Goal: Check status: Check status

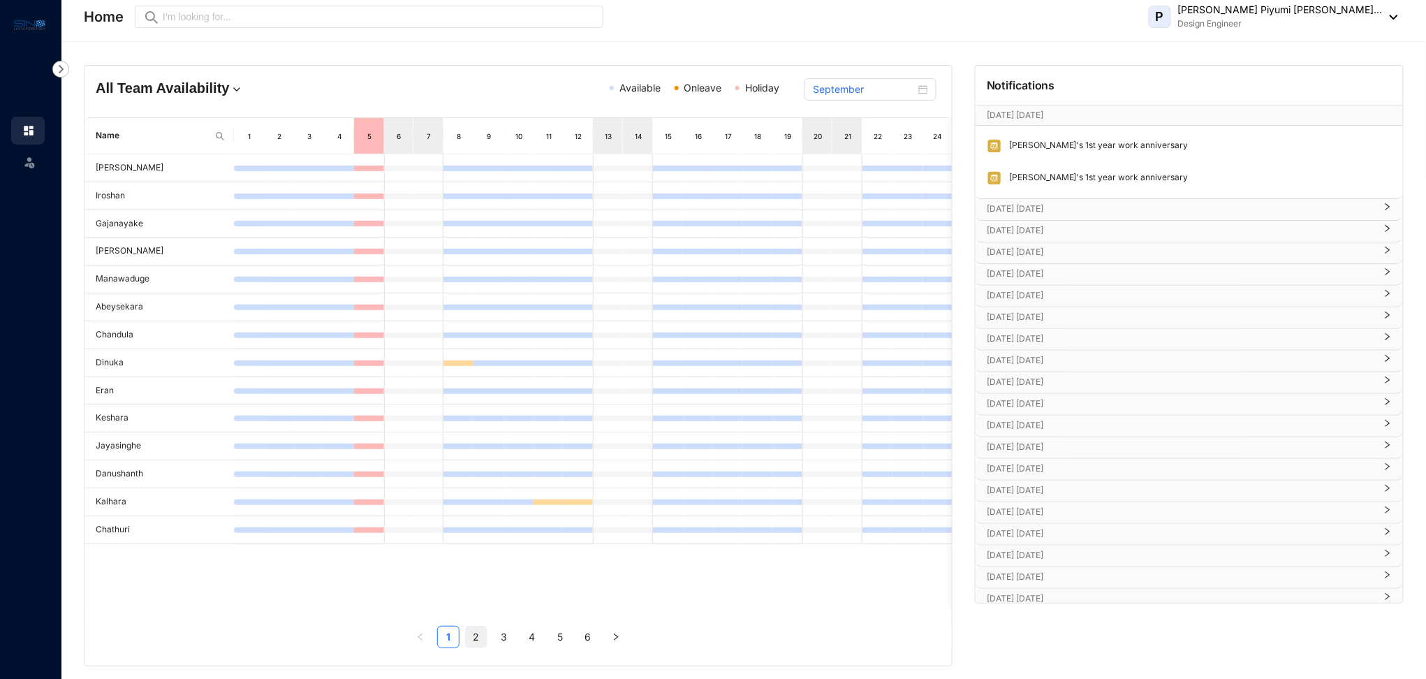
click at [480, 636] on link "2" at bounding box center [476, 636] width 21 height 21
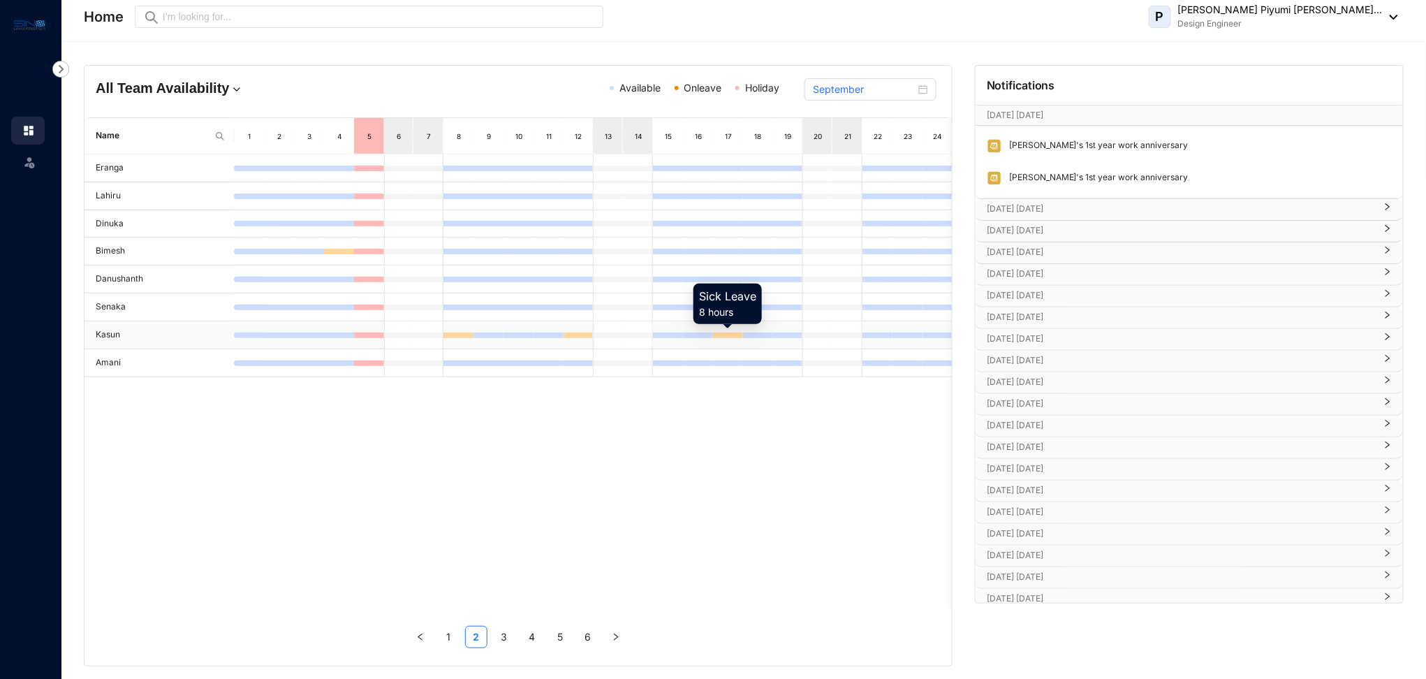
click at [731, 337] on div at bounding box center [728, 335] width 30 height 6
click at [499, 639] on link "3" at bounding box center [504, 636] width 21 height 21
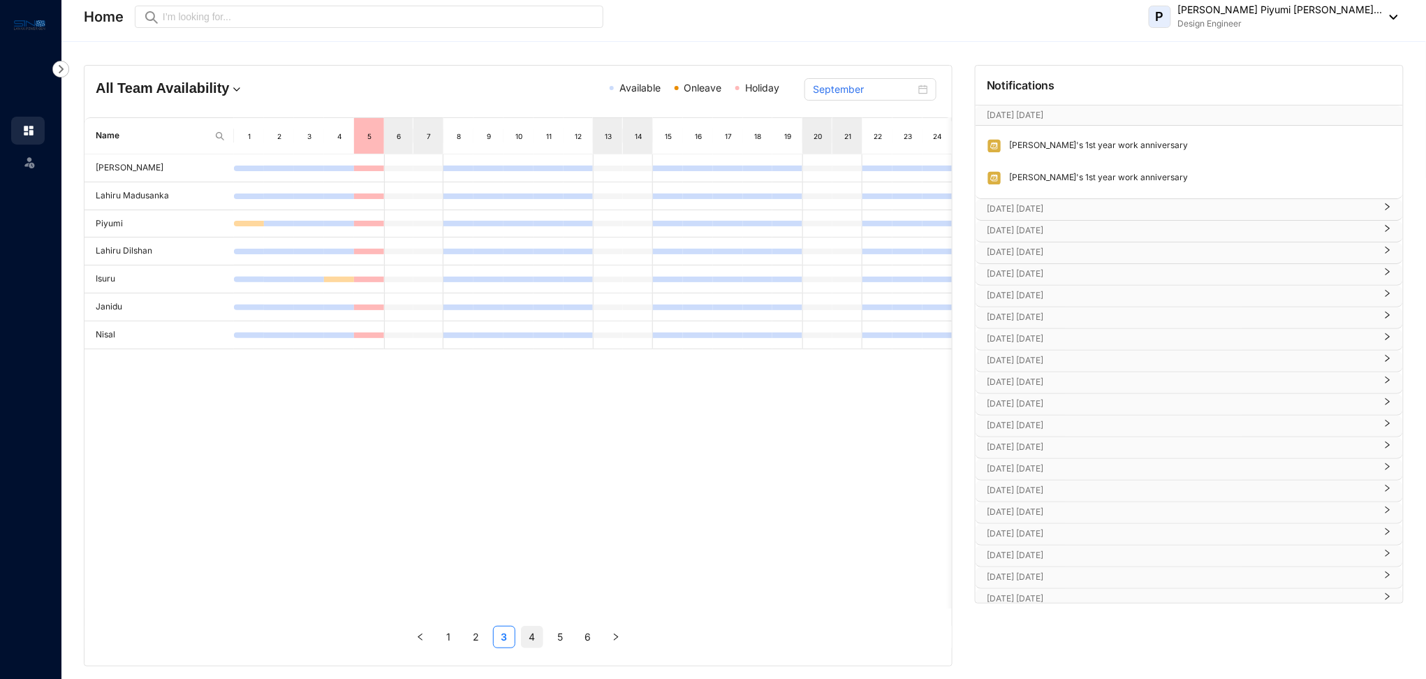
click at [533, 635] on link "4" at bounding box center [532, 636] width 21 height 21
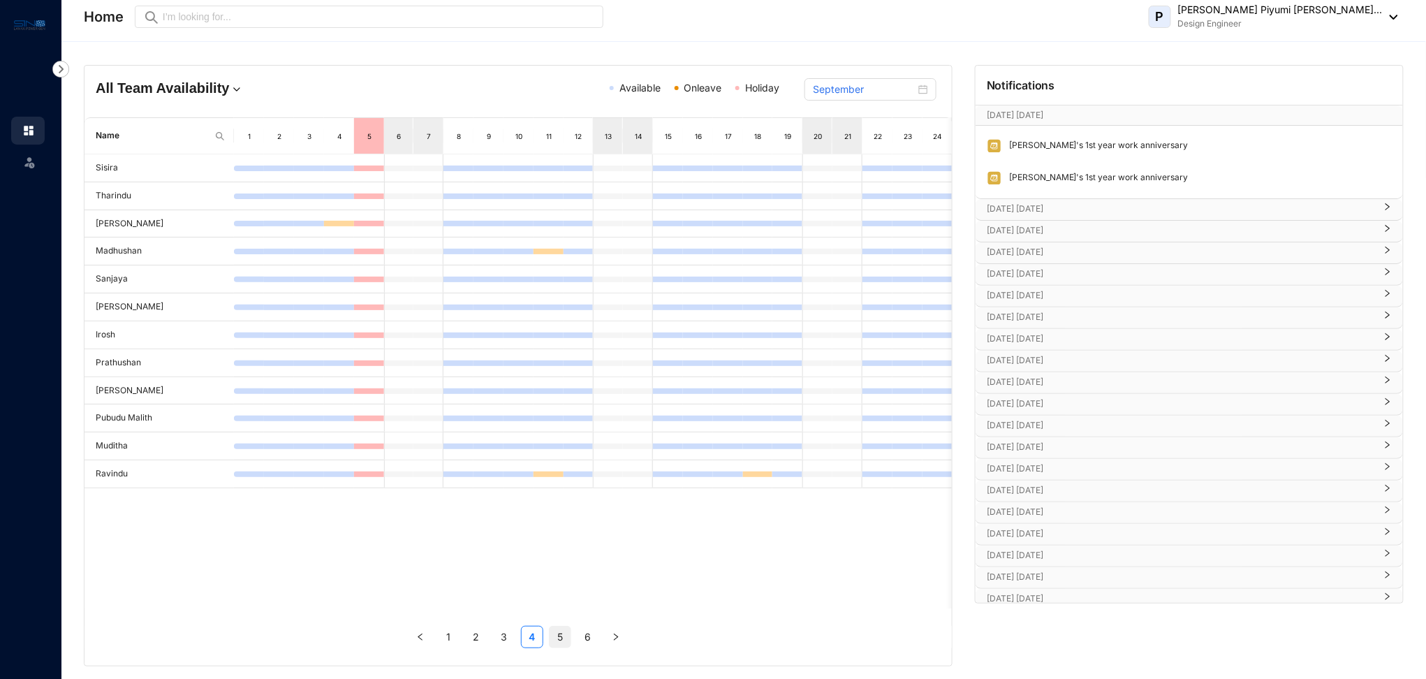
click at [557, 644] on link "5" at bounding box center [560, 636] width 21 height 21
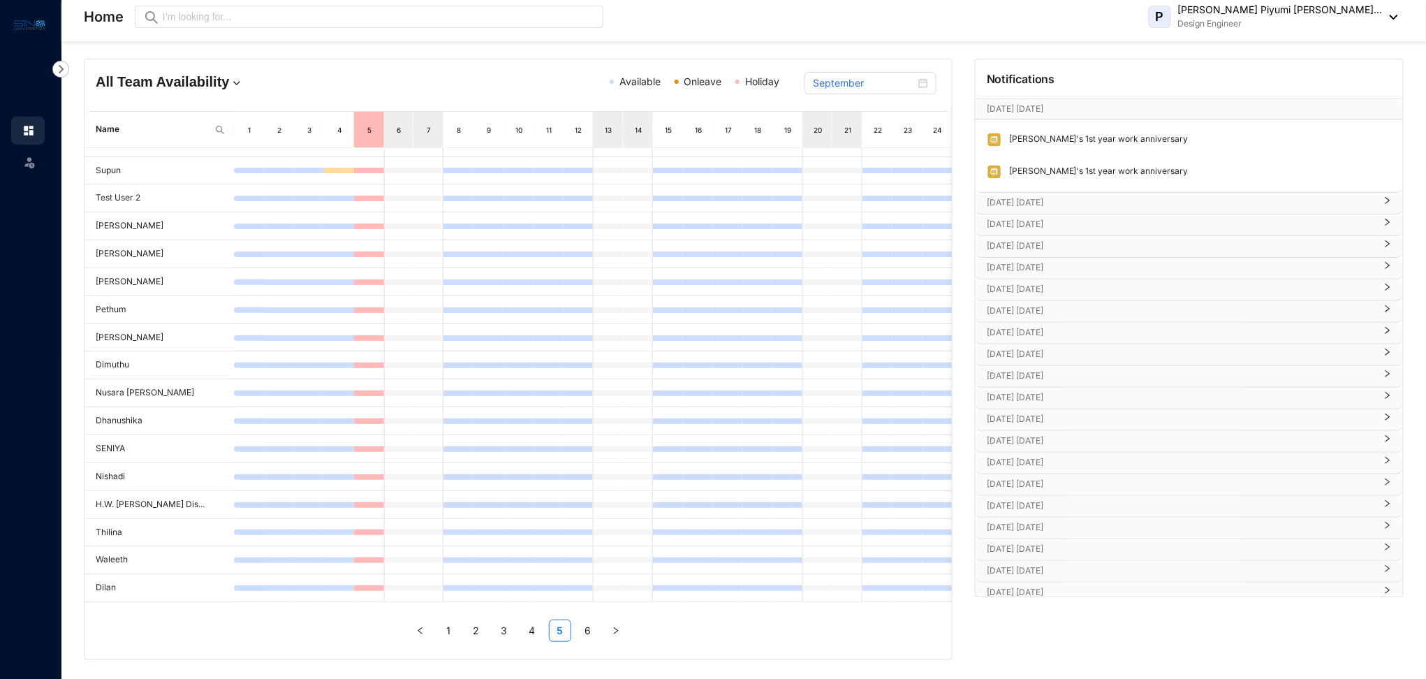
scroll to position [8, 0]
click at [591, 631] on link "6" at bounding box center [587, 628] width 21 height 21
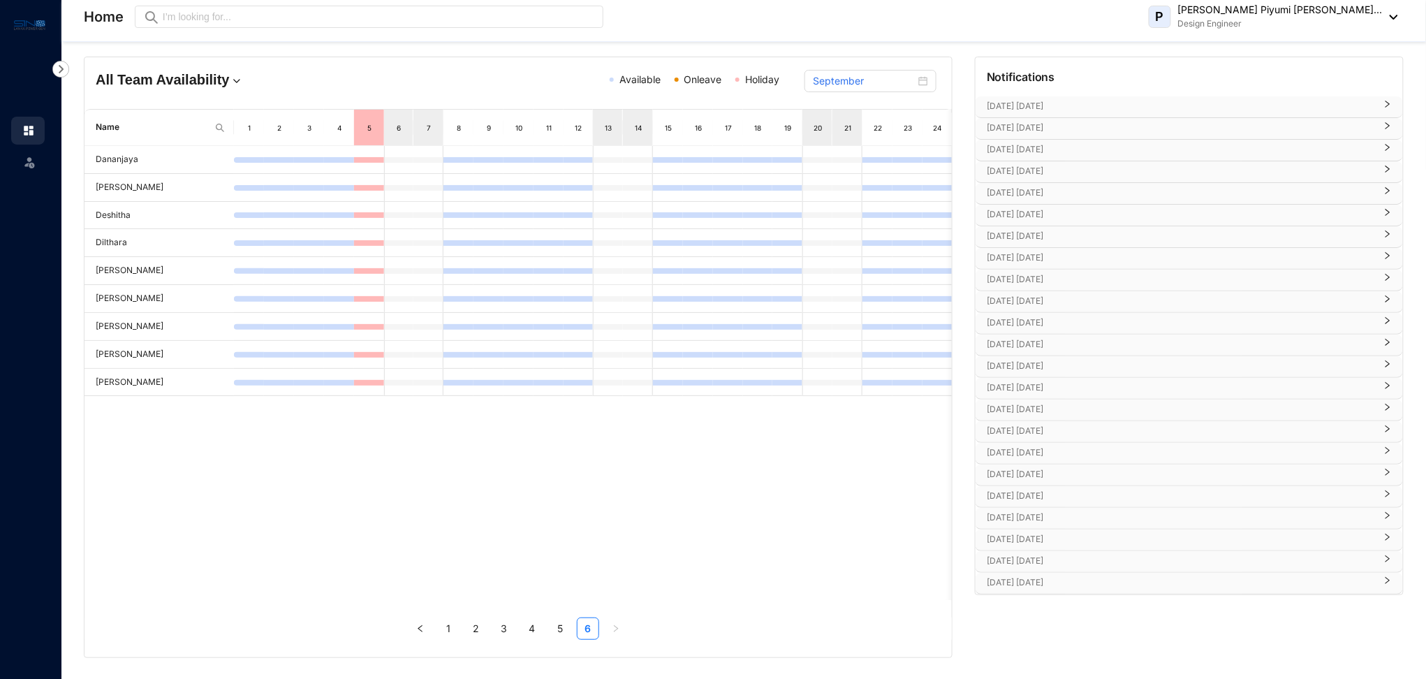
click at [1066, 502] on div "[DATE] [DATE]" at bounding box center [1188, 496] width 427 height 21
click at [1066, 469] on p "[DATE] [DATE]" at bounding box center [1181, 472] width 388 height 14
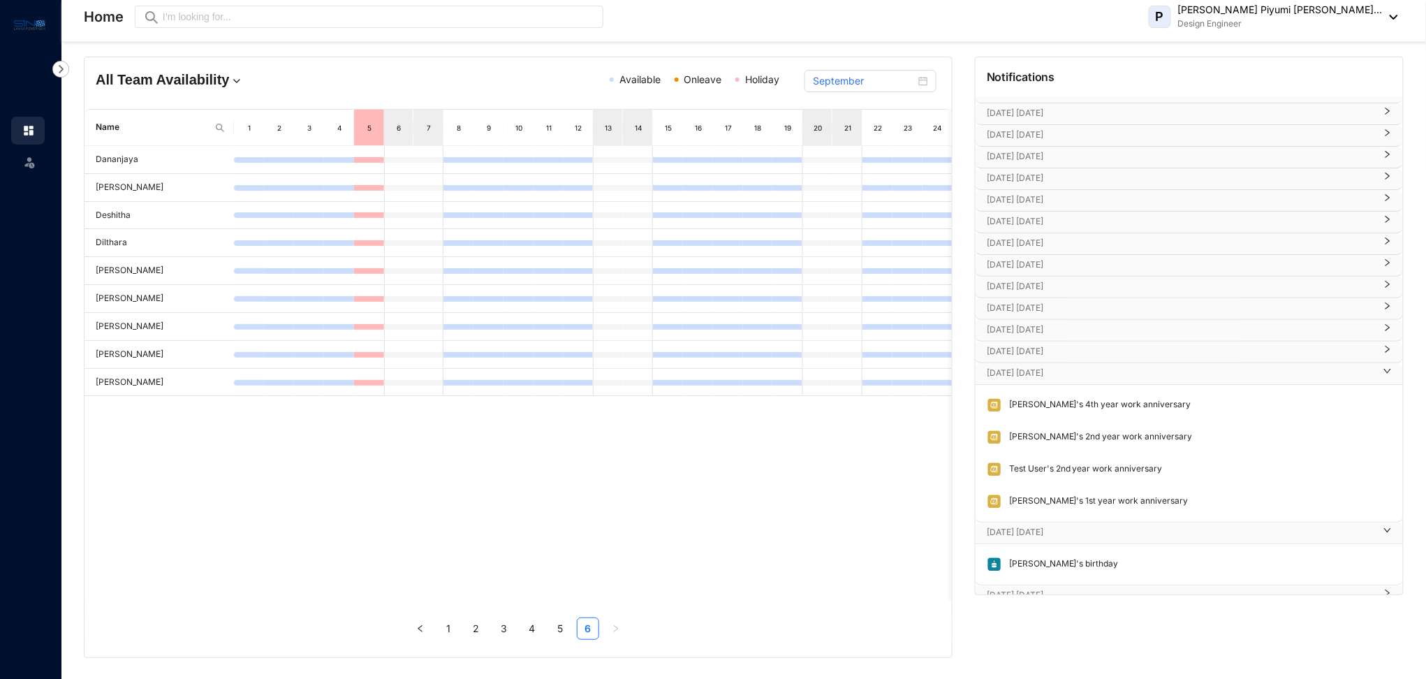
scroll to position [492, 0]
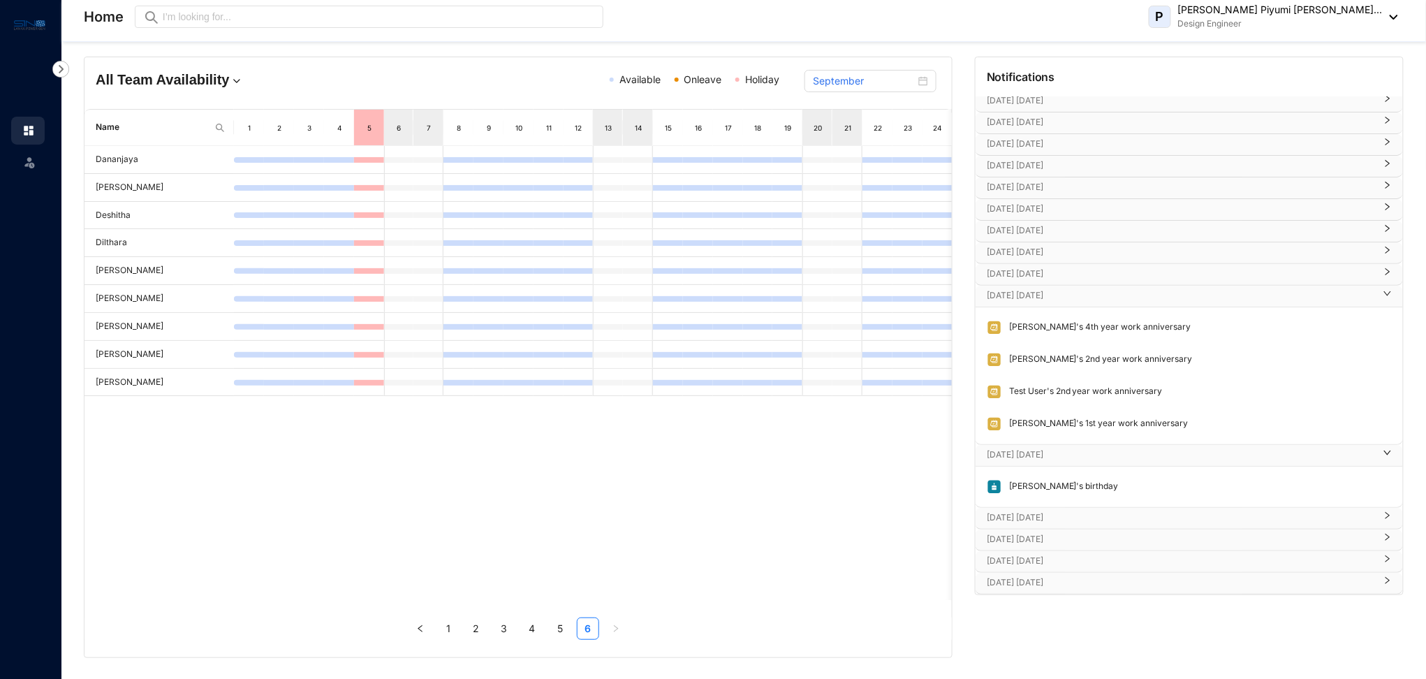
click at [1082, 273] on p "[DATE] [DATE]" at bounding box center [1181, 274] width 388 height 14
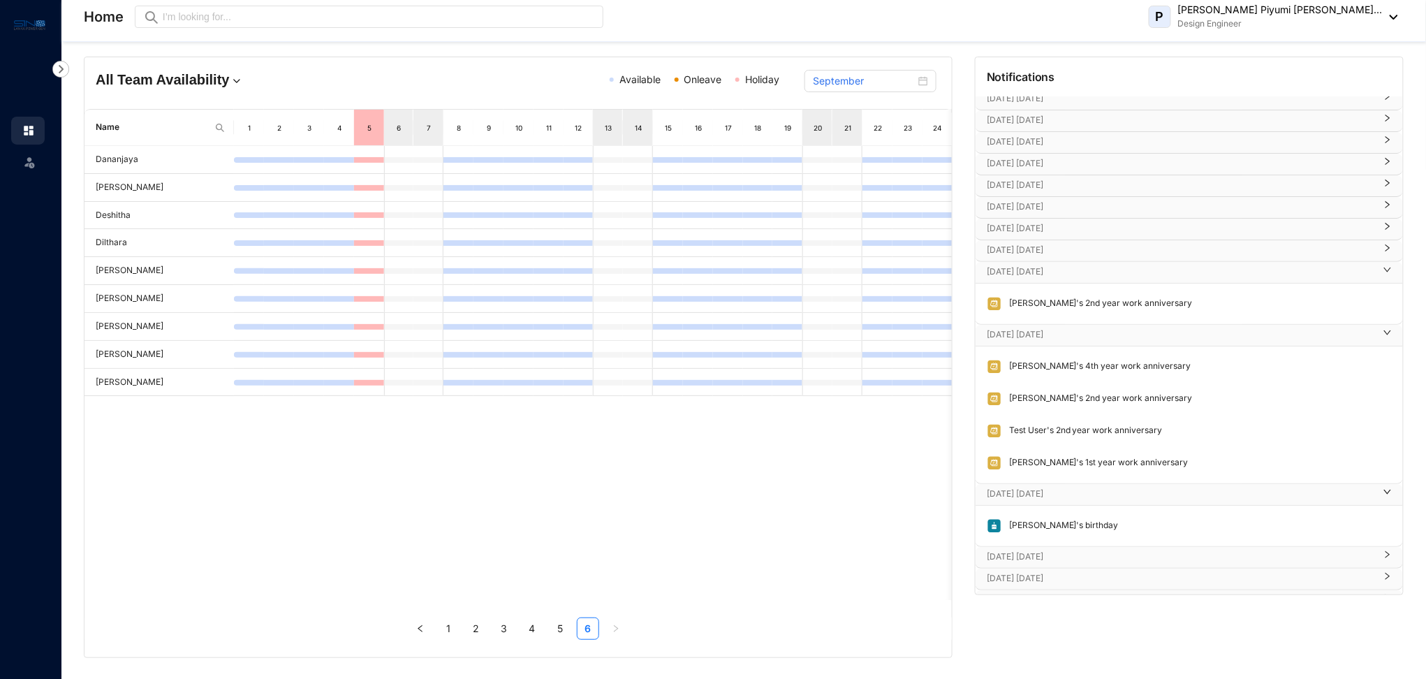
click at [1084, 258] on div "[DATE] [DATE]" at bounding box center [1188, 250] width 427 height 21
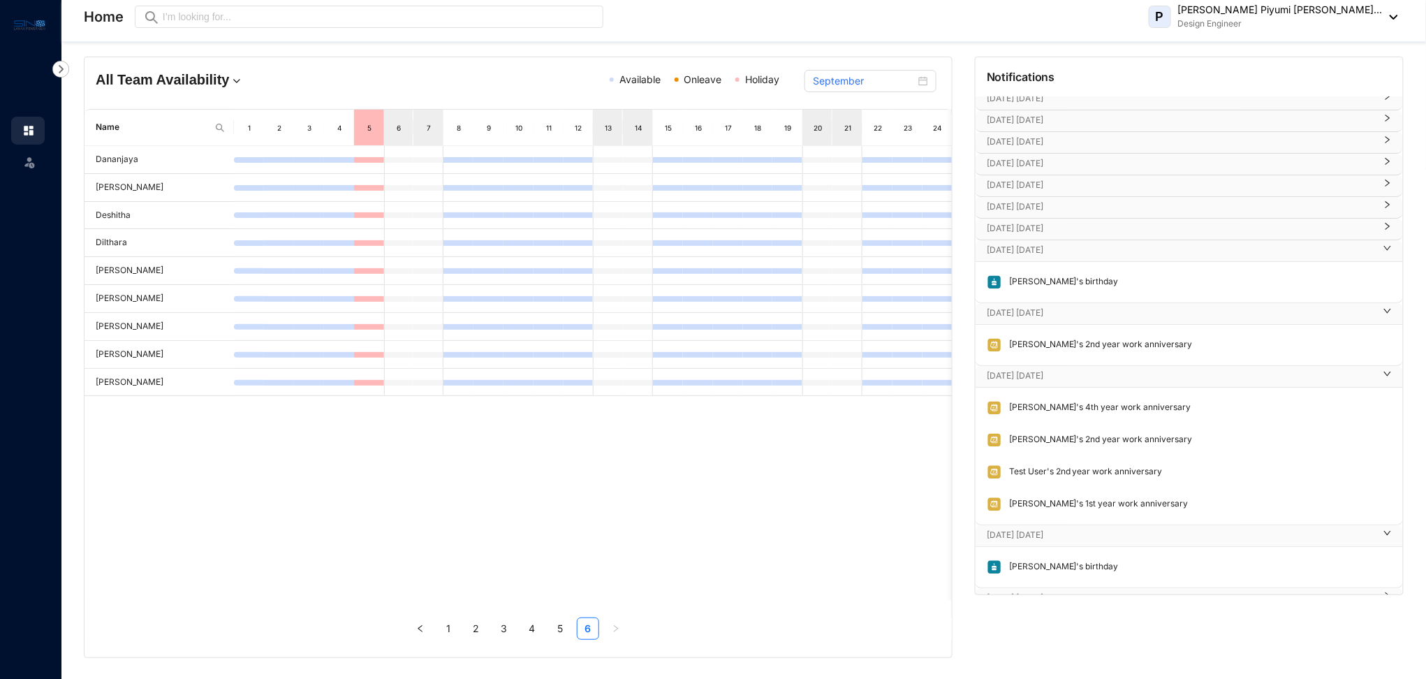
click at [1085, 242] on div "[DATE] [DATE]" at bounding box center [1188, 250] width 427 height 21
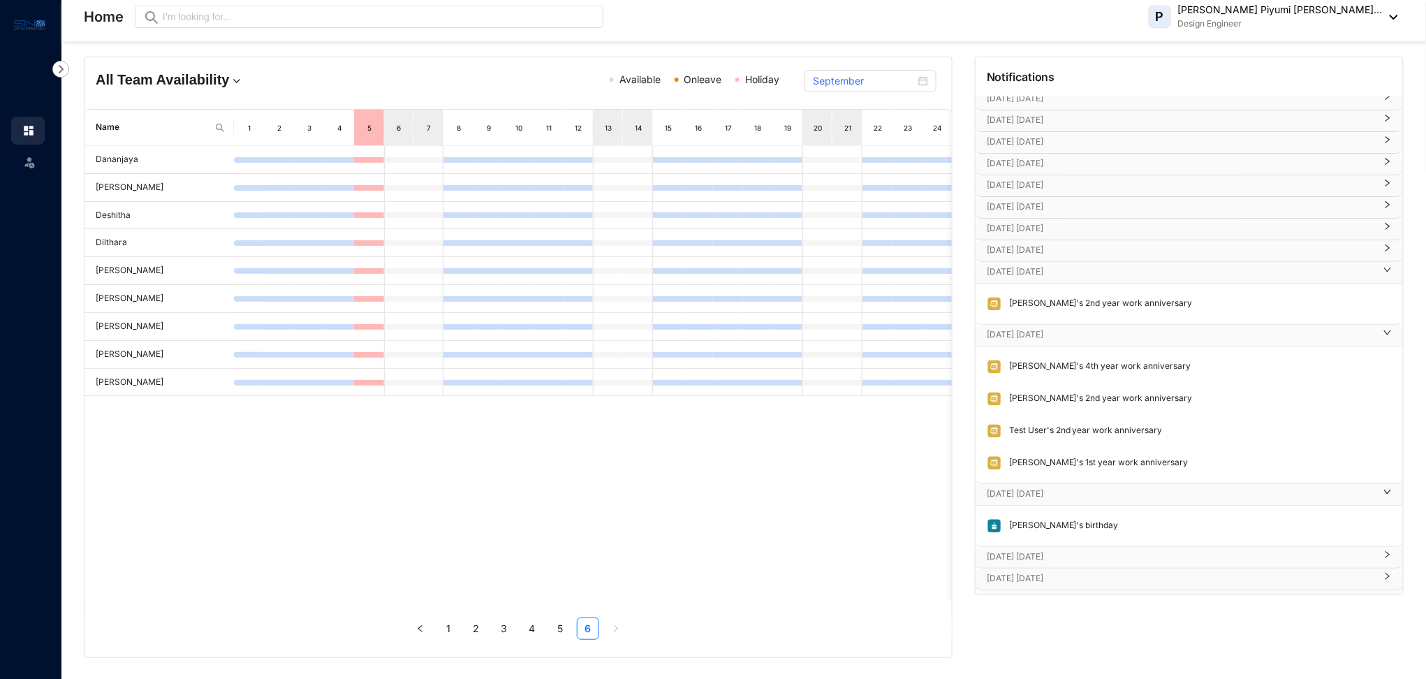
click at [1085, 242] on div "[DATE] [DATE]" at bounding box center [1188, 250] width 427 height 21
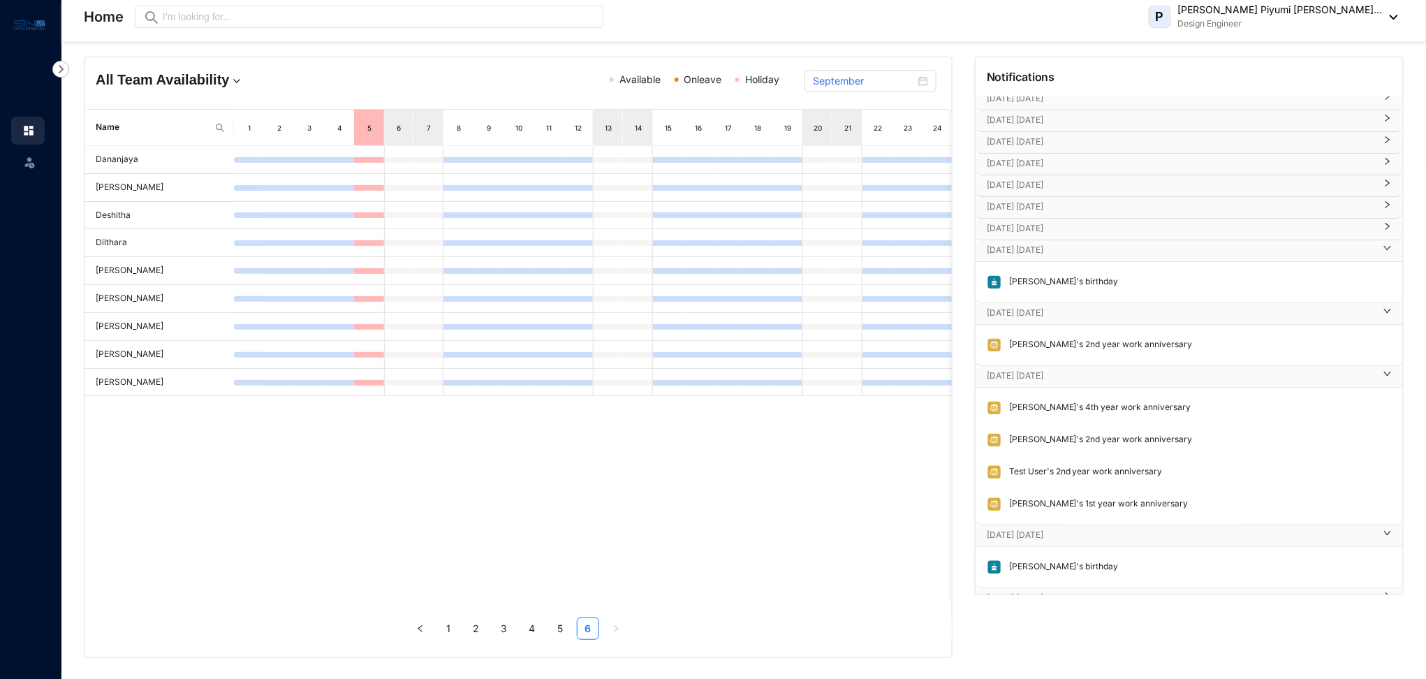
click at [1086, 228] on p "[DATE] [DATE]" at bounding box center [1181, 228] width 388 height 14
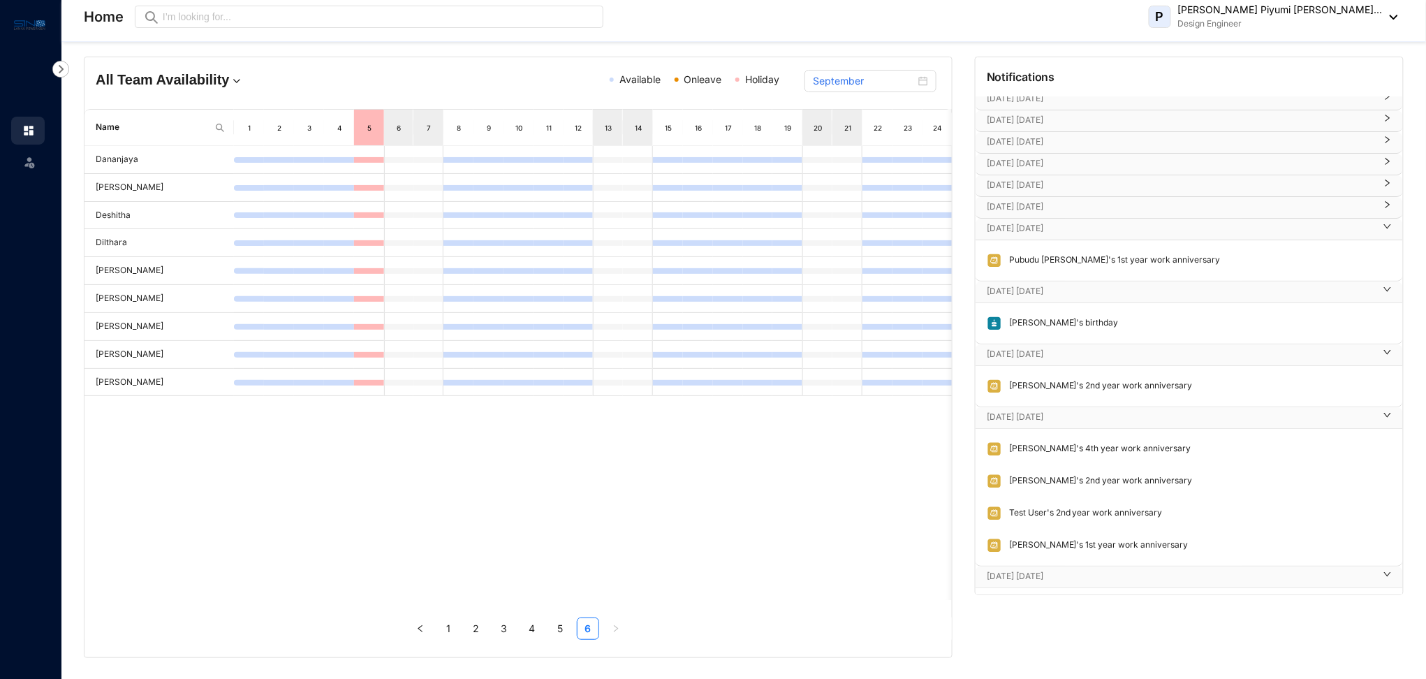
click at [1079, 210] on p "[DATE] [DATE]" at bounding box center [1181, 207] width 388 height 14
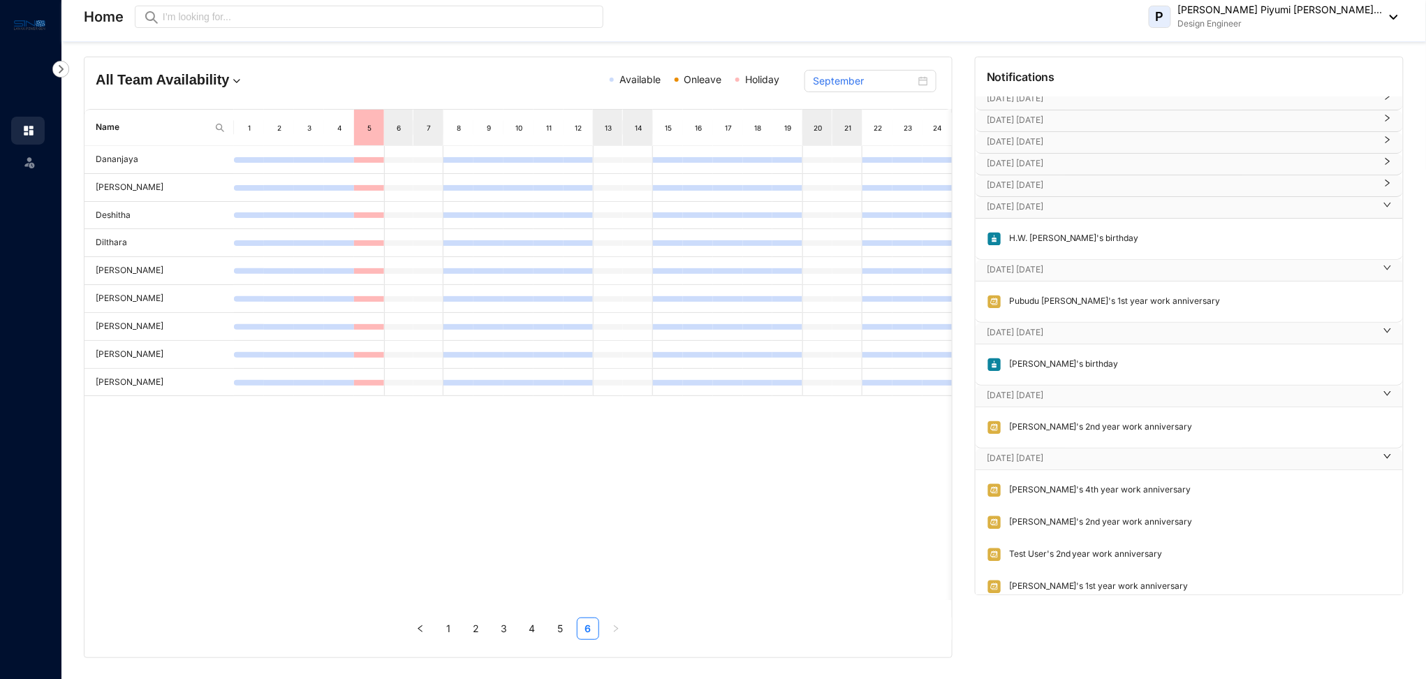
click at [1078, 185] on p "[DATE] [DATE]" at bounding box center [1181, 185] width 388 height 14
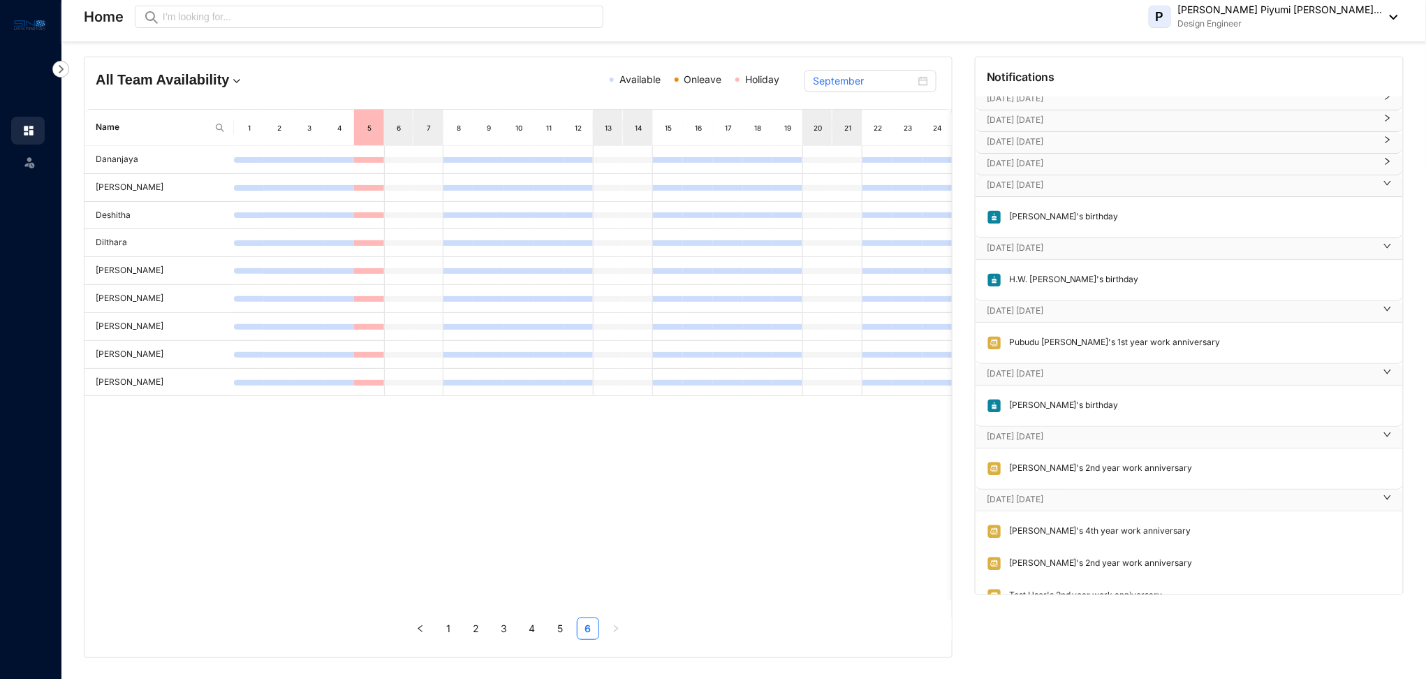
click at [1077, 168] on p "[DATE] [DATE]" at bounding box center [1181, 163] width 388 height 14
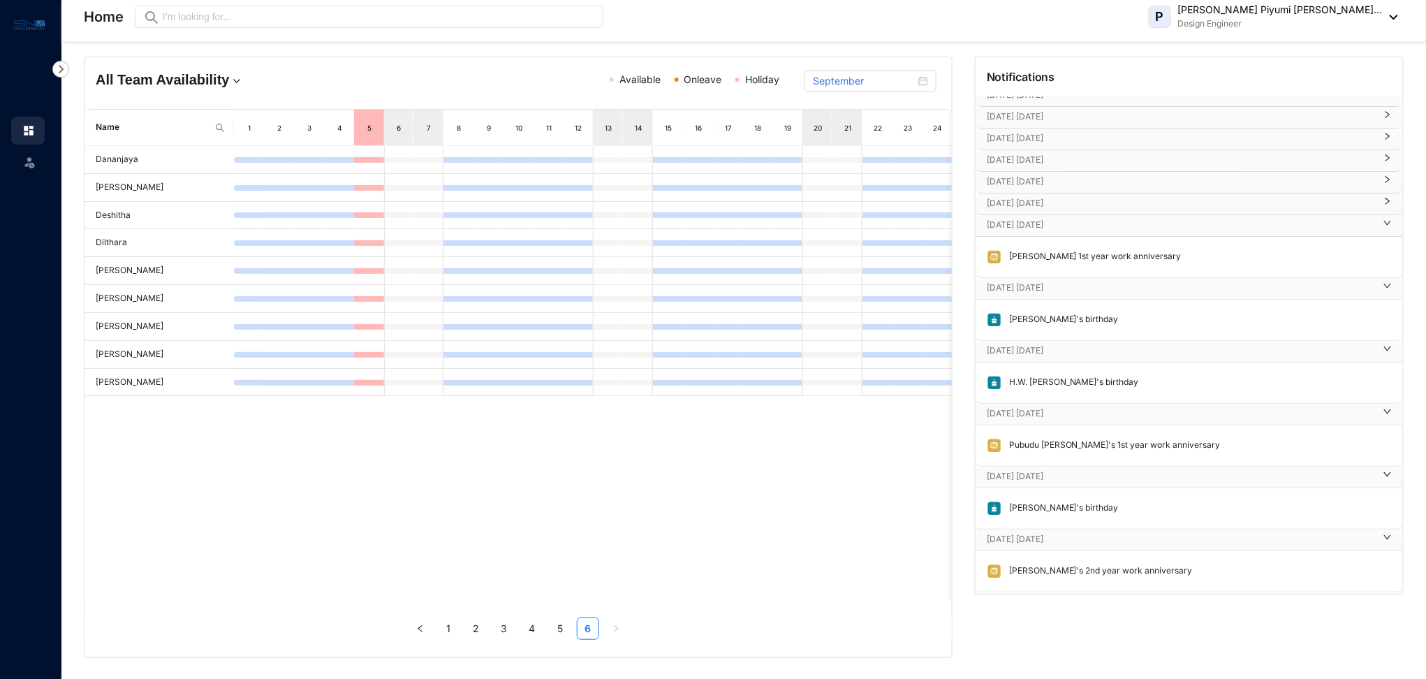
scroll to position [398, 0]
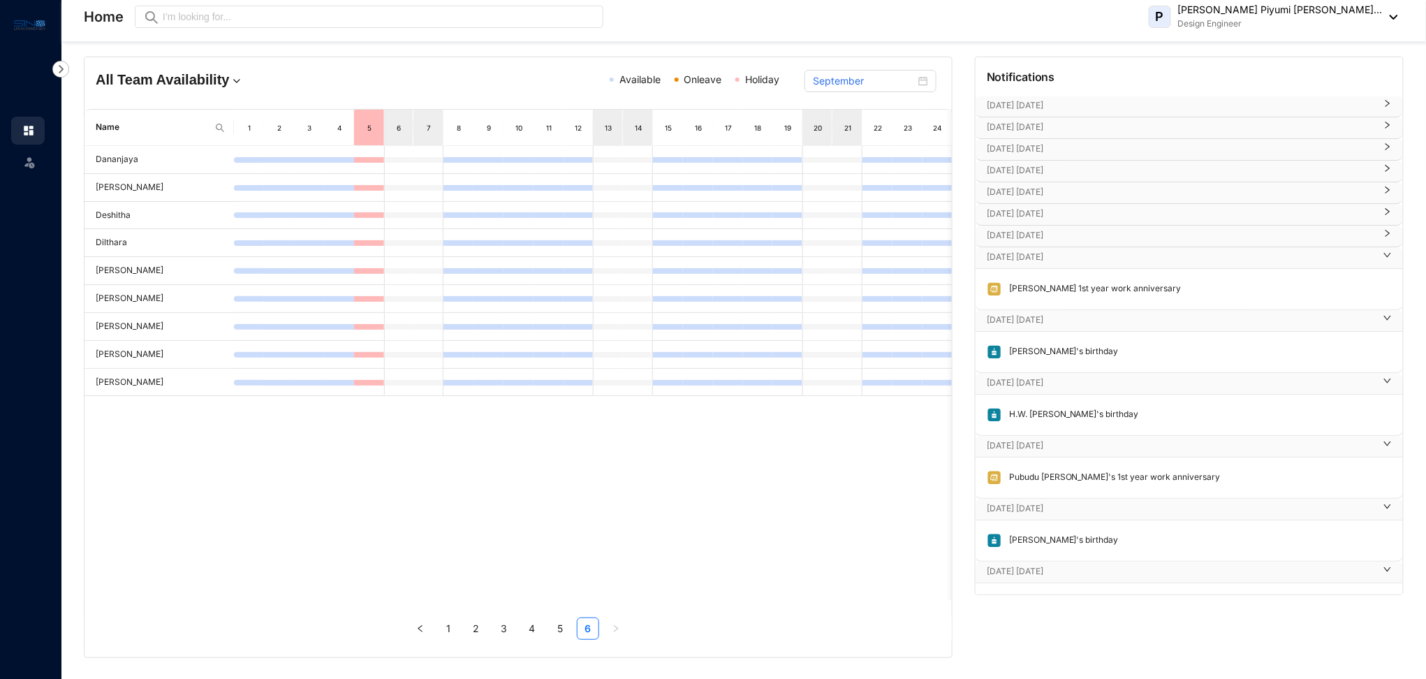
click at [1087, 242] on p "[DATE] [DATE]" at bounding box center [1181, 235] width 388 height 14
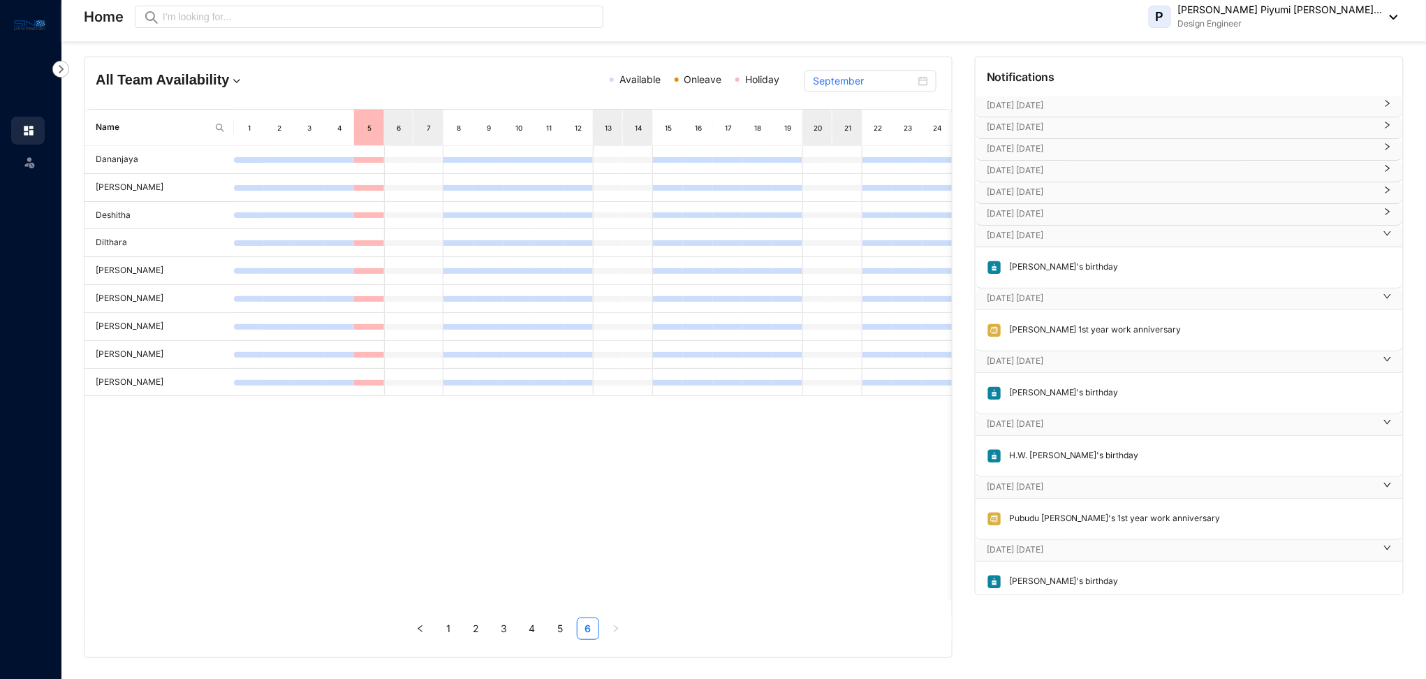
click at [1098, 209] on p "[DATE] [DATE]" at bounding box center [1181, 214] width 388 height 14
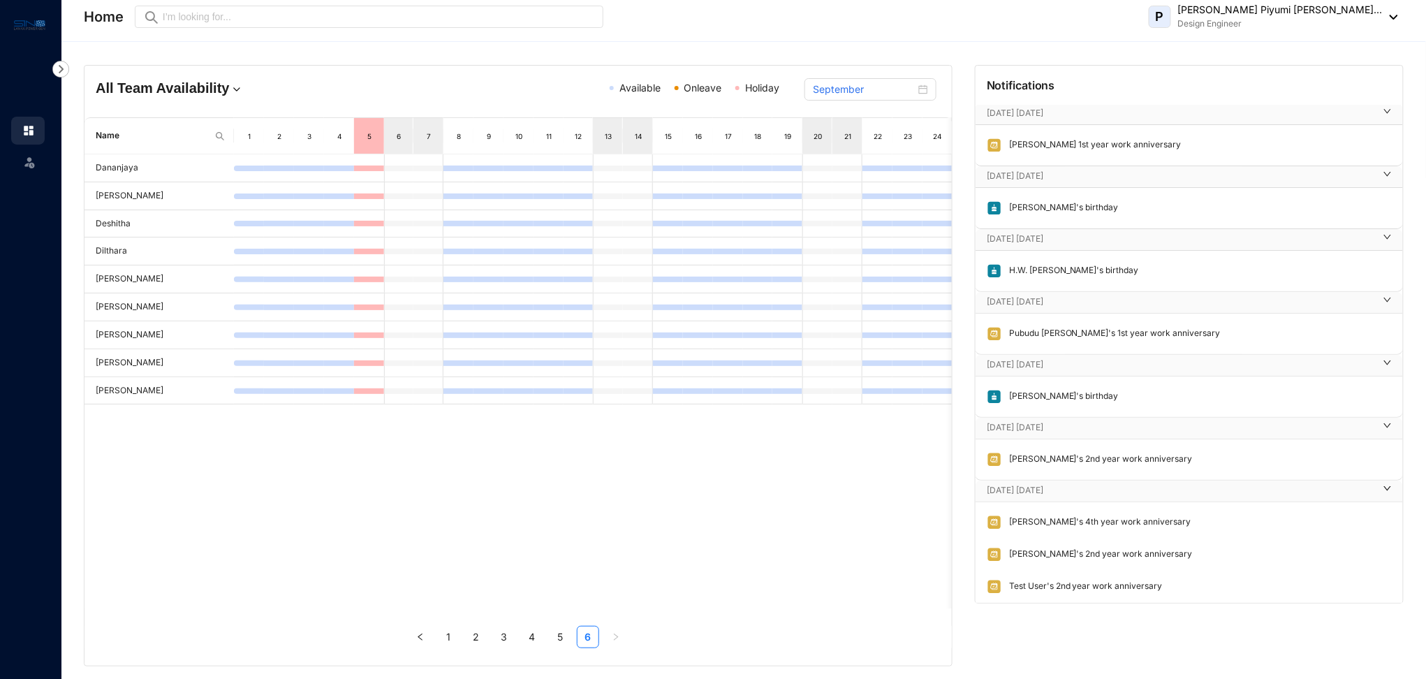
scroll to position [853, 0]
